Goal: Task Accomplishment & Management: Use online tool/utility

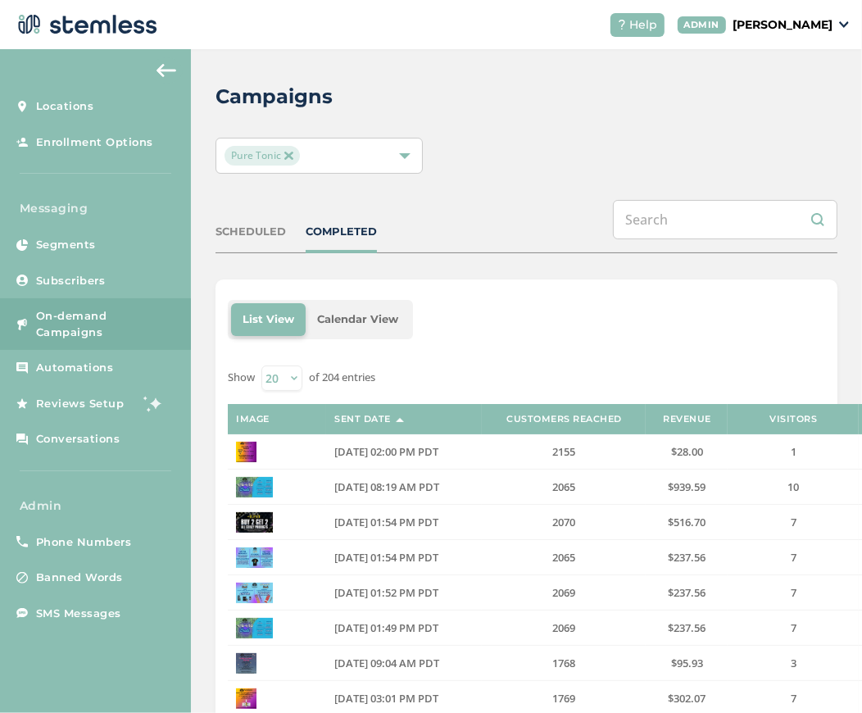
click at [287, 156] on img at bounding box center [288, 156] width 8 height 8
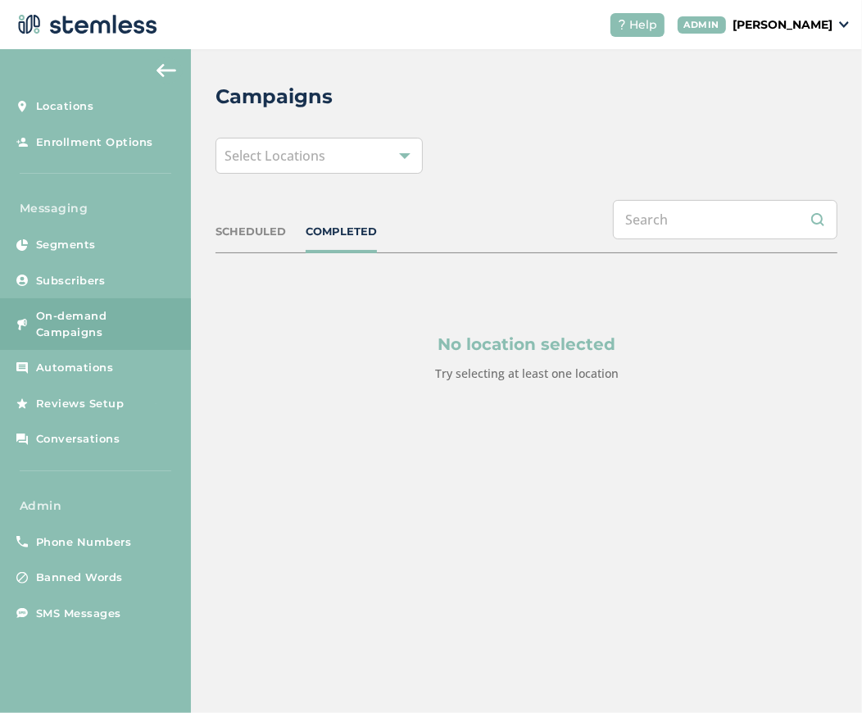
click at [824, 36] on div "Help ADMIN [PERSON_NAME]" at bounding box center [723, 25] width 252 height 24
click at [815, 28] on p "[PERSON_NAME]" at bounding box center [782, 24] width 100 height 17
click at [792, 116] on span "Impersonate" at bounding box center [790, 118] width 80 height 16
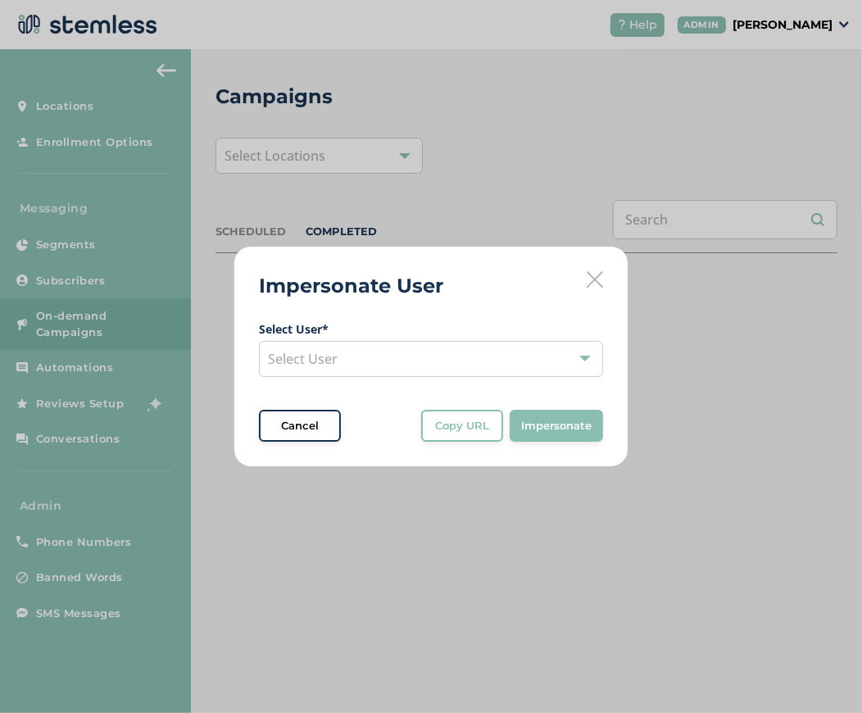
click at [299, 353] on span "Select User" at bounding box center [303, 359] width 70 height 18
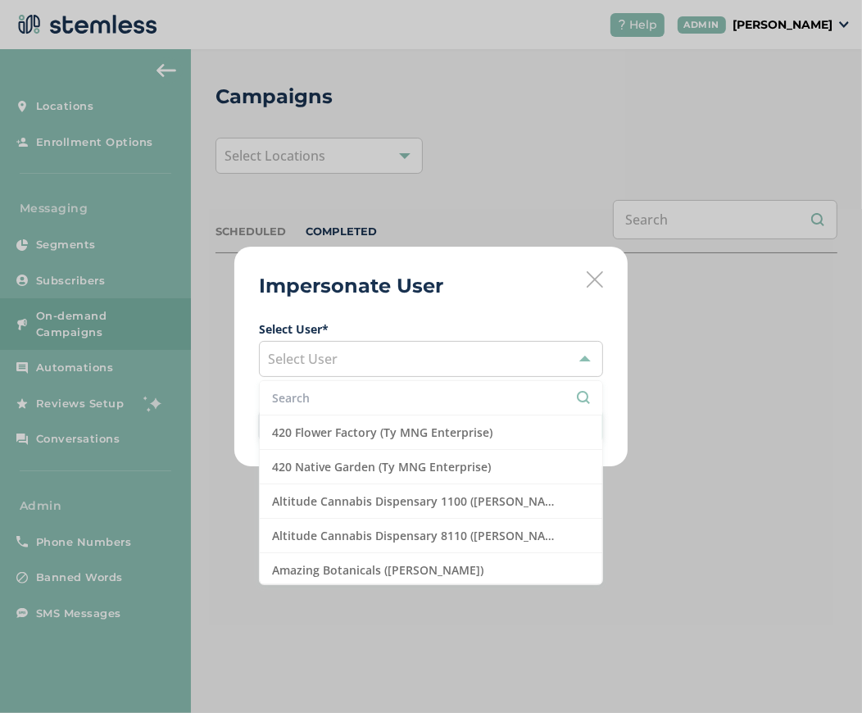
click at [295, 401] on input "text" at bounding box center [431, 397] width 318 height 17
type input "c"
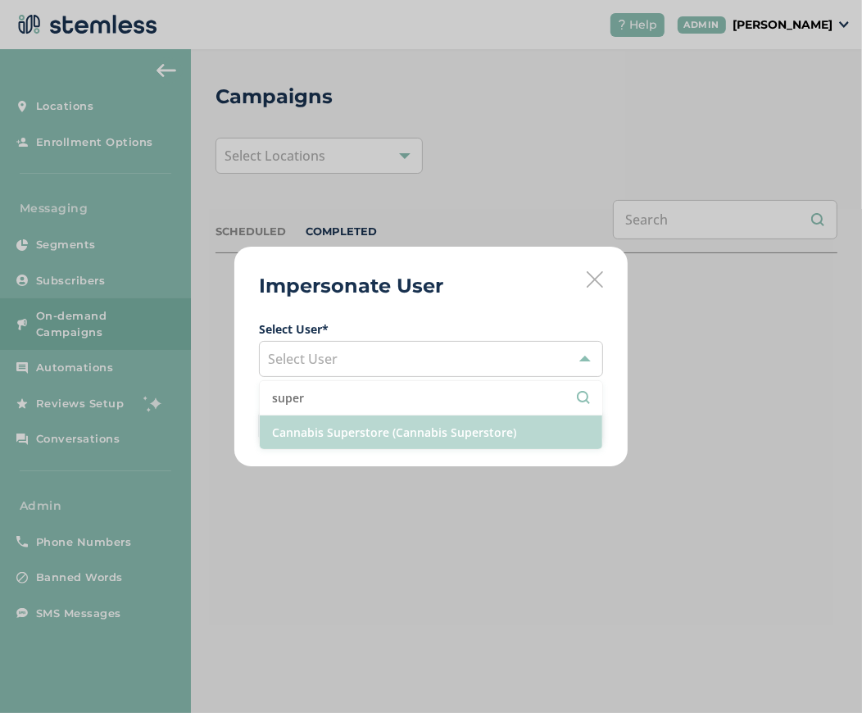
type input "super"
click at [400, 432] on li "Cannabis Superstore (Cannabis Superstore)" at bounding box center [431, 432] width 342 height 34
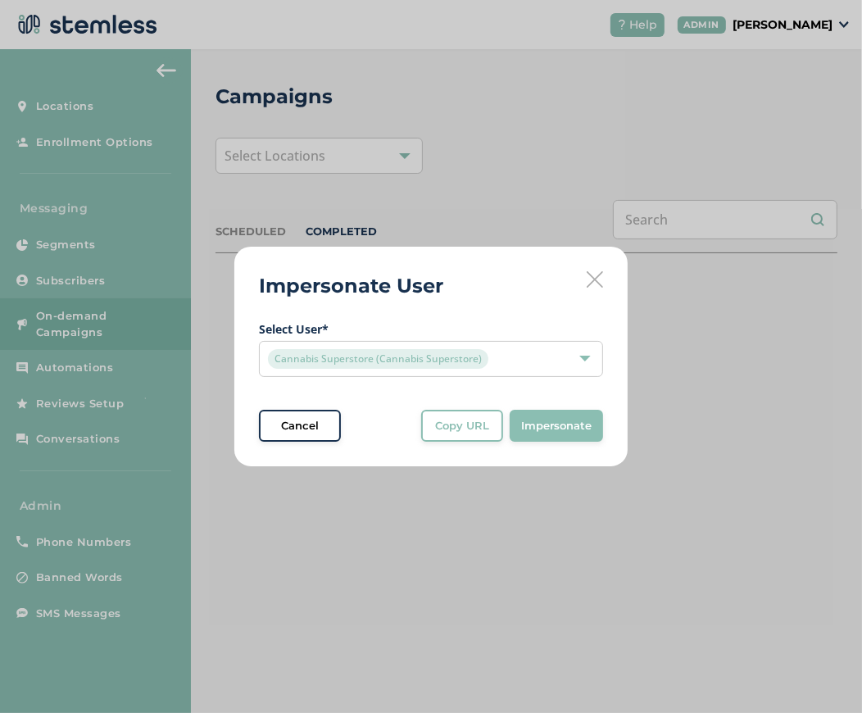
click at [547, 413] on button "Impersonate" at bounding box center [555, 426] width 93 height 33
